Goal: Transaction & Acquisition: Purchase product/service

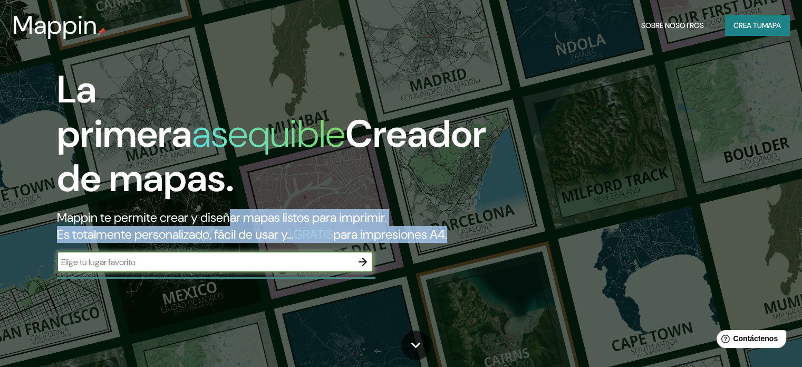
drag, startPoint x: 236, startPoint y: 259, endPoint x: 236, endPoint y: 268, distance: 9.0
click at [236, 261] on div "La primera asequible Creador de mapas. Mappin te permite crear y diseñar mapas …" at bounding box center [258, 175] width 482 height 215
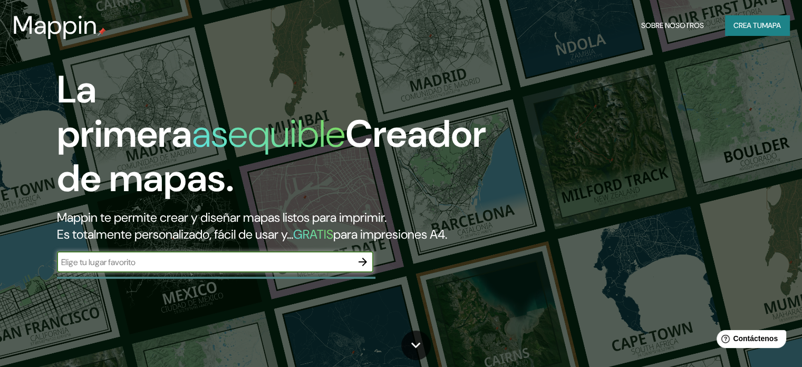
click at [241, 268] on input "text" at bounding box center [204, 262] width 295 height 12
type input "[GEOGRAPHIC_DATA]"
click at [366, 266] on icon "button" at bounding box center [363, 261] width 8 height 8
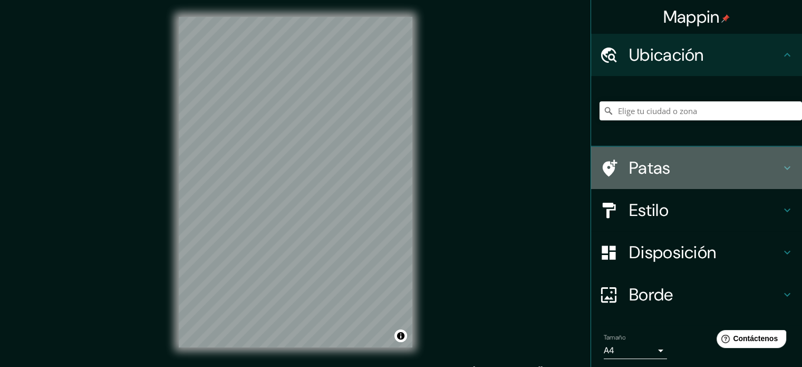
click at [667, 158] on h4 "Patas" at bounding box center [705, 167] width 152 height 21
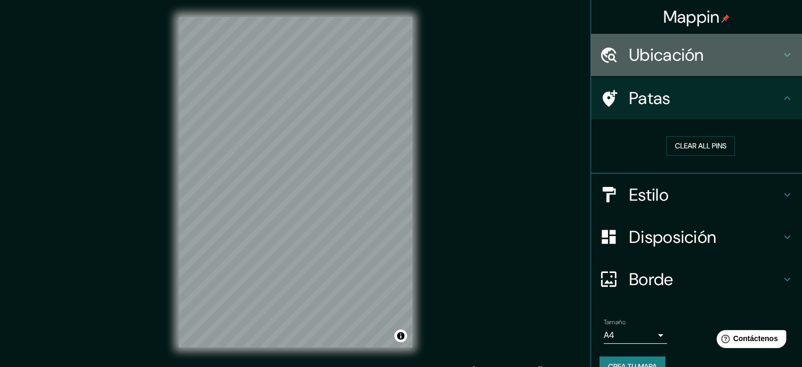
click at [706, 47] on h4 "Ubicación" at bounding box center [705, 54] width 152 height 21
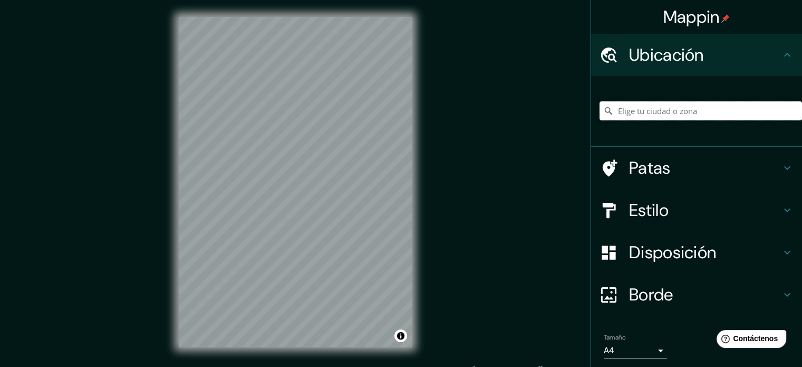
click at [700, 111] on input "Elige tu ciudad o zona" at bounding box center [701, 110] width 203 height 19
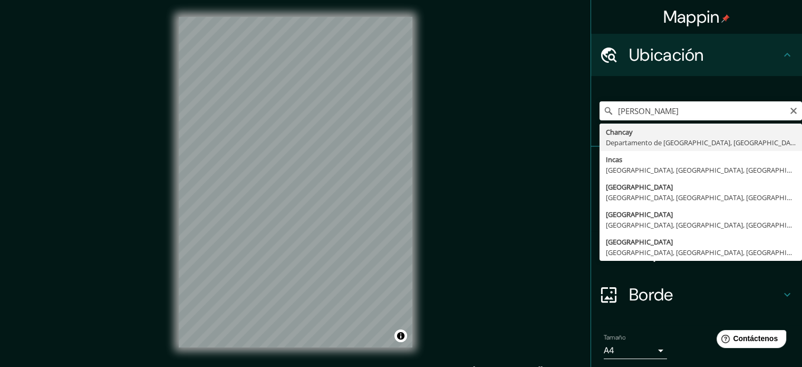
type input "[GEOGRAPHIC_DATA], [GEOGRAPHIC_DATA], [GEOGRAPHIC_DATA]"
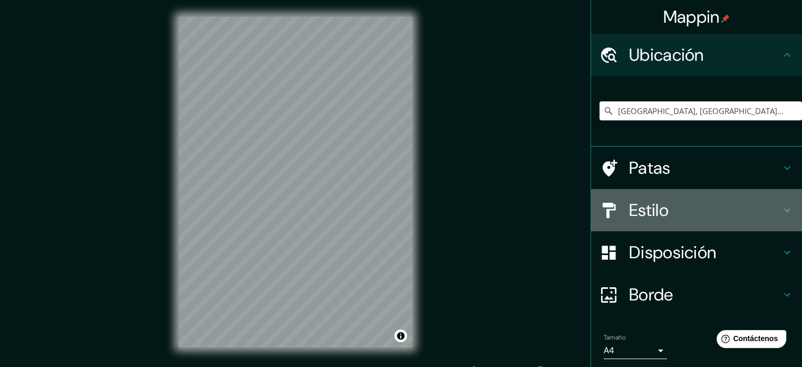
click at [706, 209] on h4 "Estilo" at bounding box center [705, 209] width 152 height 21
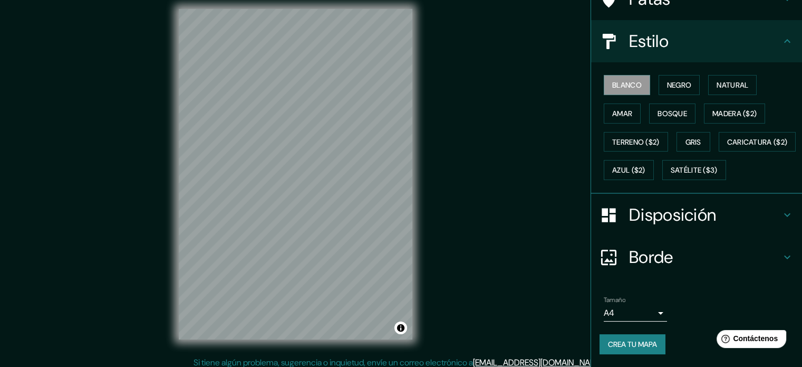
scroll to position [14, 0]
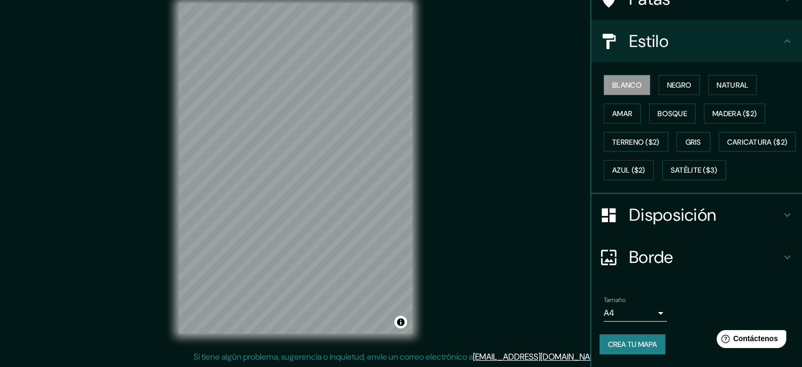
click at [694, 255] on h4 "Borde" at bounding box center [705, 256] width 152 height 21
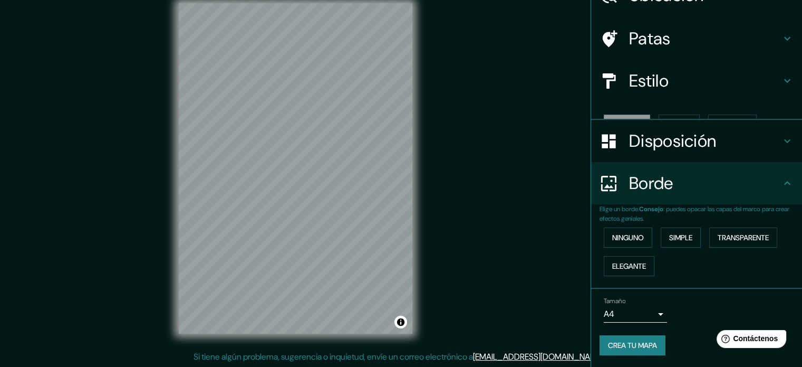
scroll to position [42, 0]
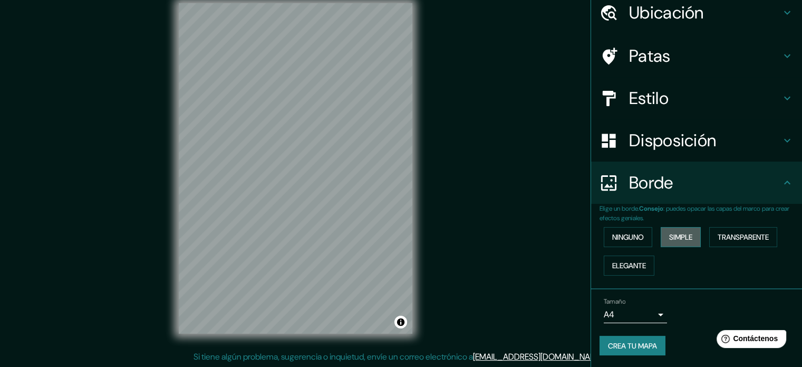
click at [671, 232] on font "Simple" at bounding box center [681, 236] width 23 height 9
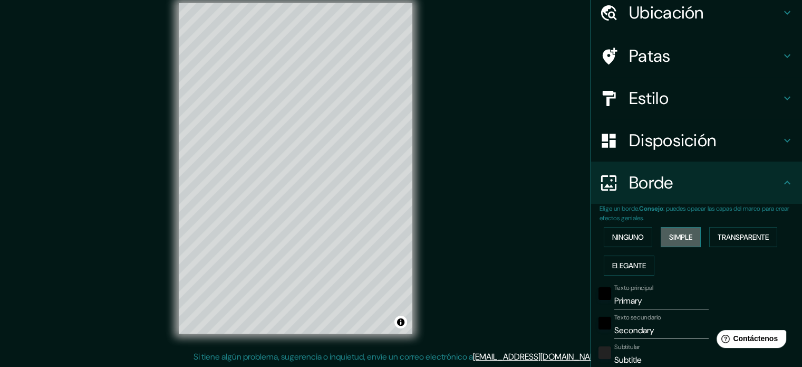
click at [671, 232] on font "Simple" at bounding box center [681, 236] width 23 height 9
type input "177"
type input "35"
click at [746, 235] on font "Transparente" at bounding box center [743, 236] width 51 height 9
click at [615, 267] on font "Elegante" at bounding box center [630, 265] width 34 height 9
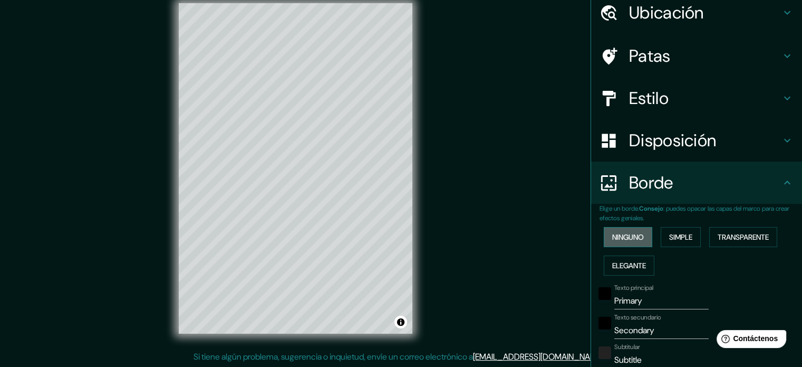
click at [622, 234] on font "Ninguno" at bounding box center [629, 236] width 32 height 9
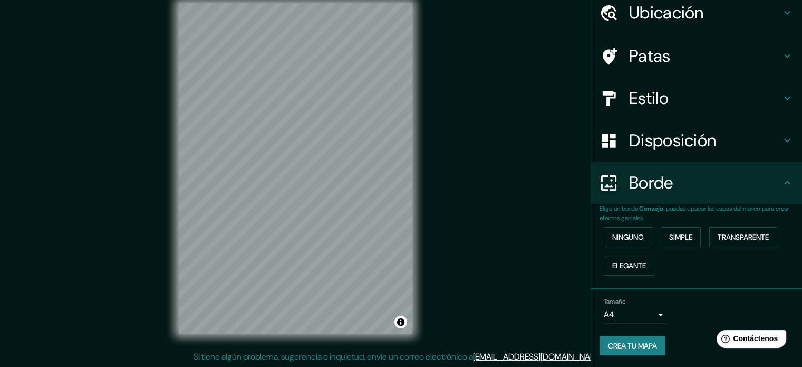
click at [679, 141] on font "Disposición" at bounding box center [672, 140] width 87 height 22
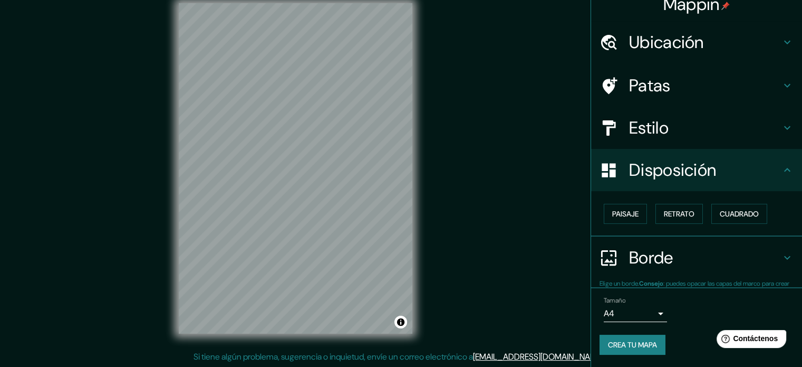
scroll to position [13, 0]
click at [613, 217] on font "Paisaje" at bounding box center [626, 213] width 26 height 9
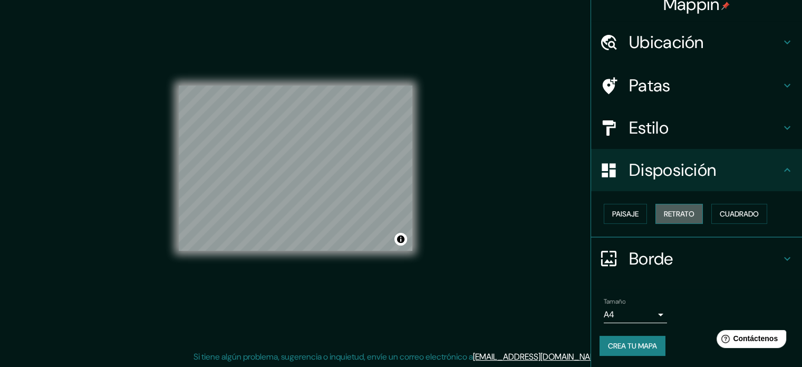
click at [679, 214] on font "Retrato" at bounding box center [679, 213] width 31 height 9
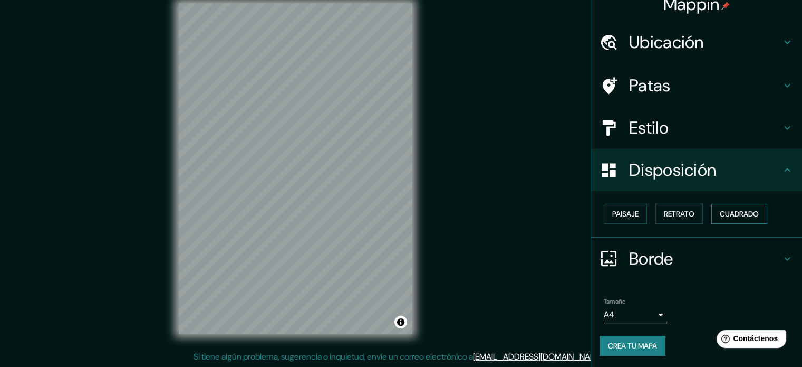
click at [731, 213] on font "Cuadrado" at bounding box center [739, 213] width 39 height 9
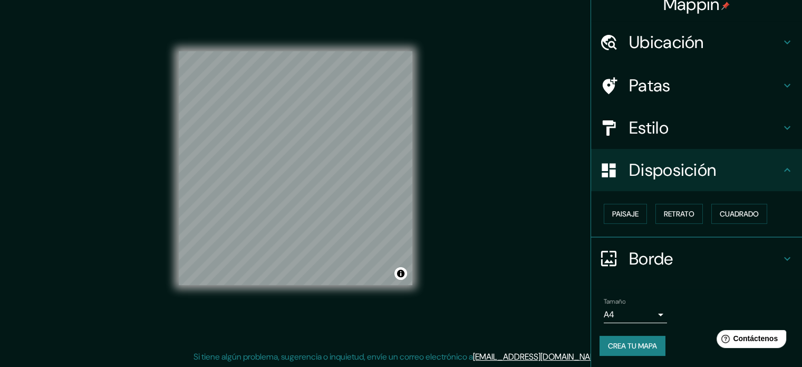
click at [666, 91] on h4 "Patas" at bounding box center [705, 85] width 152 height 21
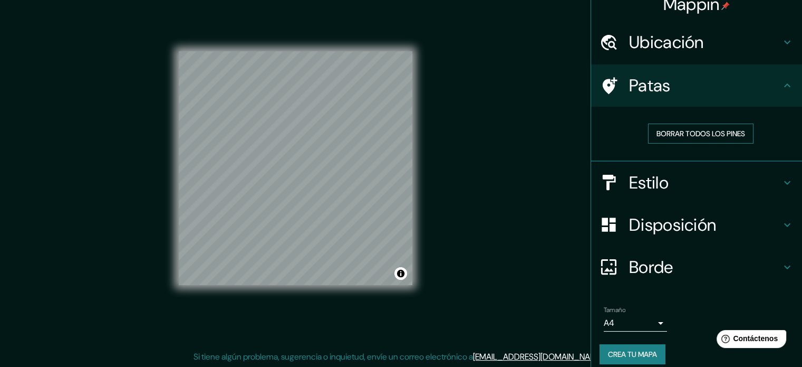
click at [673, 135] on font "Borrar todos los pines" at bounding box center [701, 133] width 89 height 9
click at [648, 133] on button "Borrar todos los pines" at bounding box center [701, 133] width 106 height 20
click at [669, 129] on font "Borrar todos los pines" at bounding box center [701, 133] width 89 height 9
